Goal: Transaction & Acquisition: Download file/media

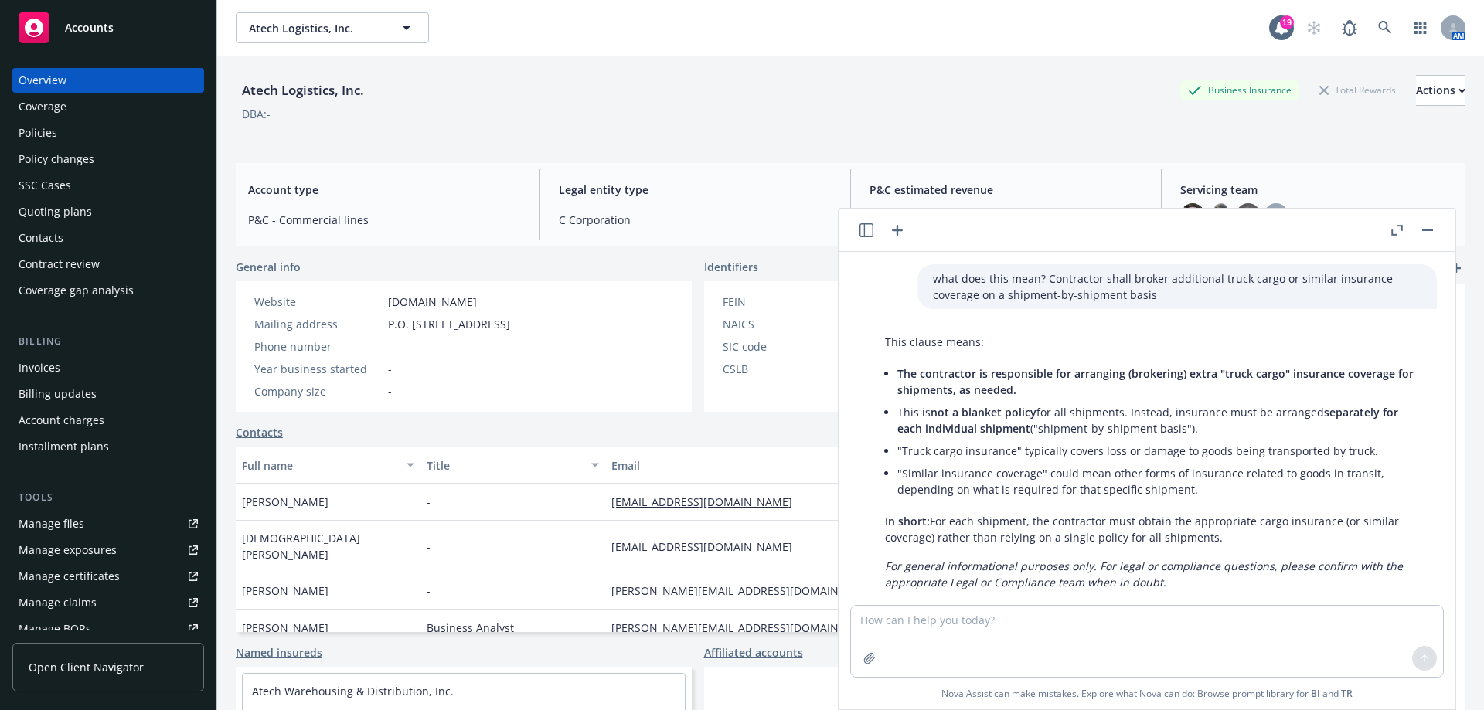
scroll to position [29, 0]
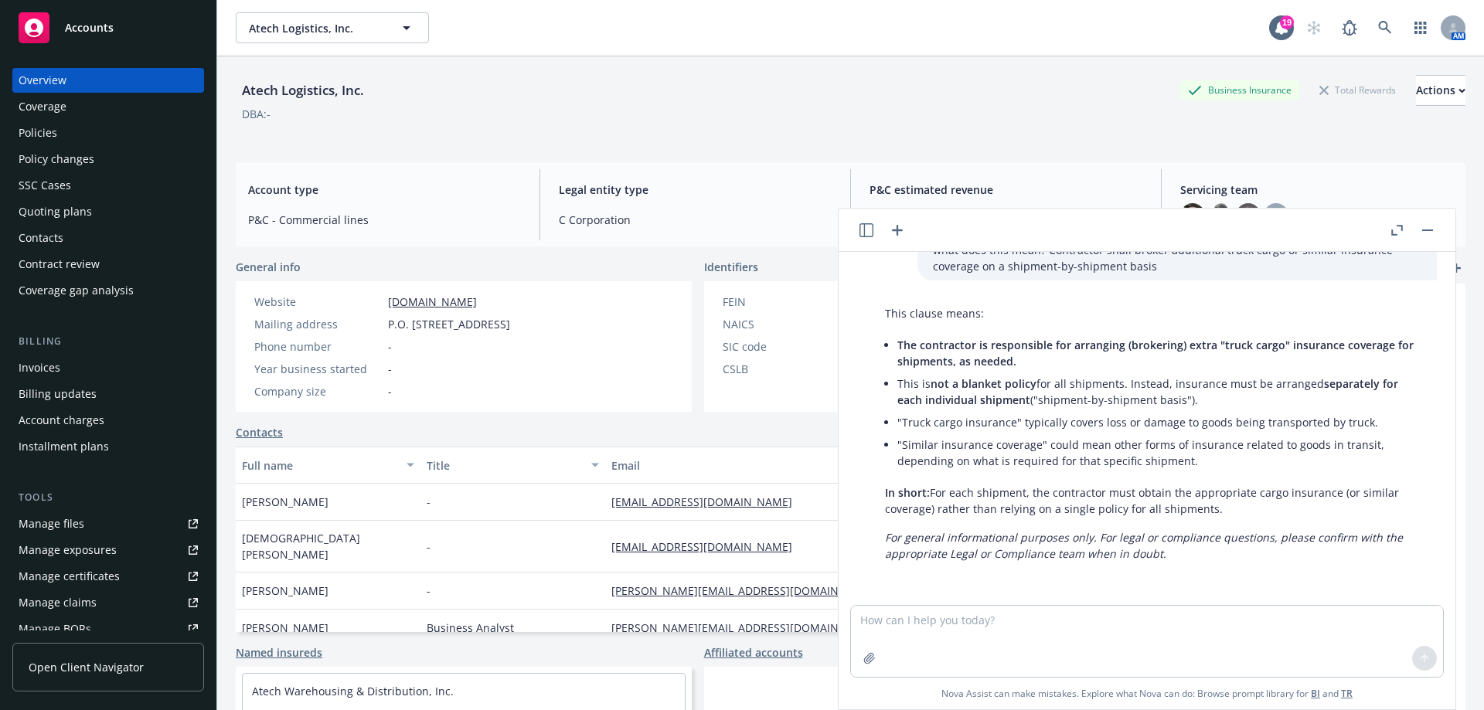
click at [94, 129] on div "Policies" at bounding box center [108, 133] width 179 height 25
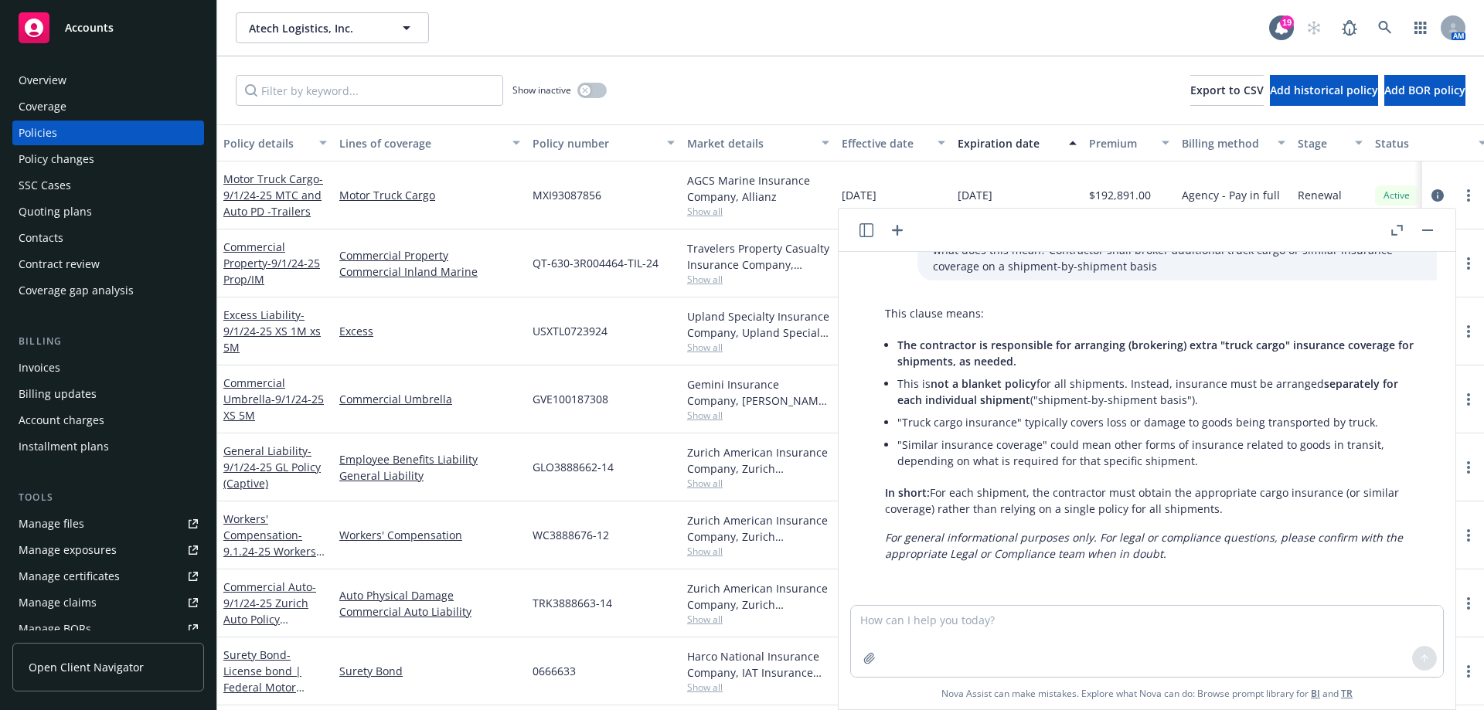
click at [1436, 231] on button "button" at bounding box center [1427, 230] width 19 height 19
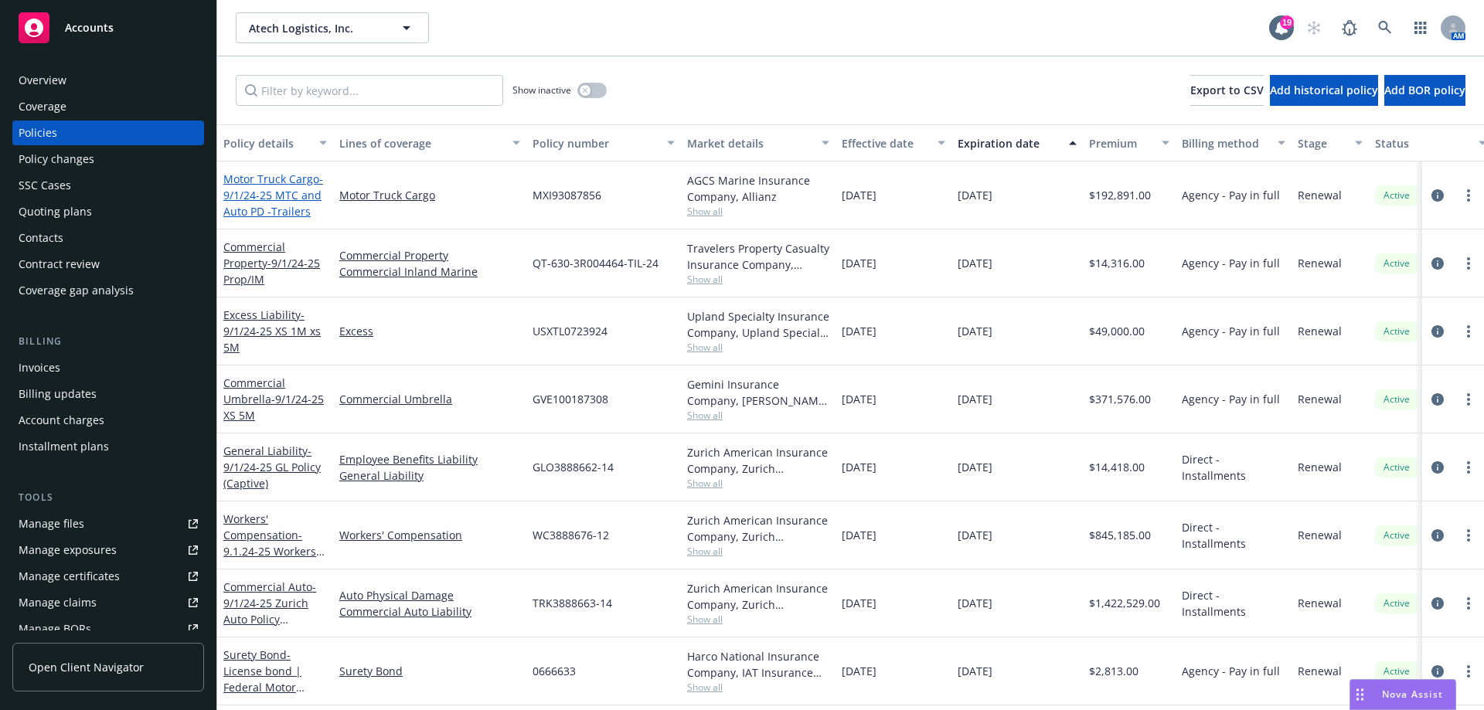
click at [274, 188] on span "- 9/1/24-25 MTC and Auto PD -Trailers" at bounding box center [273, 195] width 100 height 47
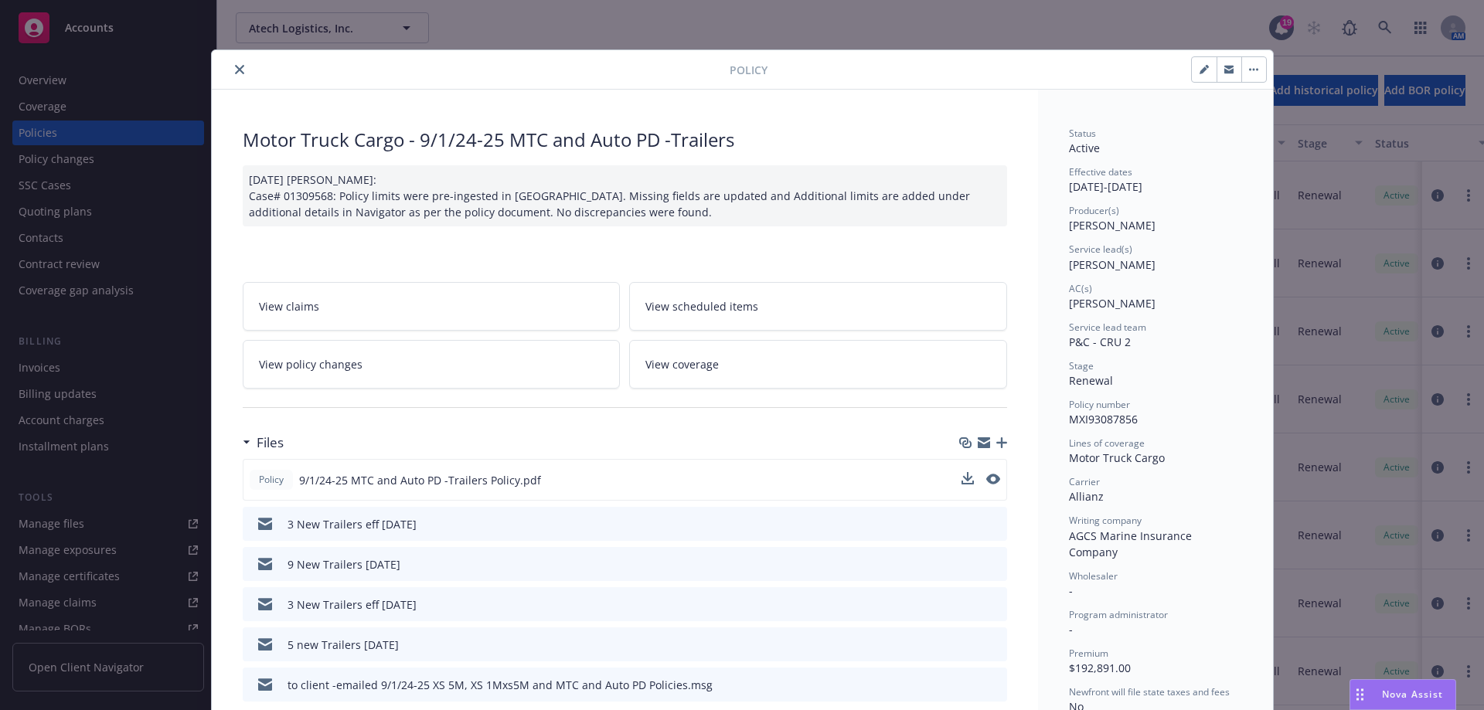
click at [953, 475] on div "Policy 9/1/24-25 MTC and Auto PD -Trailers Policy.pdf" at bounding box center [625, 480] width 764 height 42
click at [962, 477] on icon "download file" at bounding box center [966, 479] width 12 height 12
